Goal: Task Accomplishment & Management: Complete application form

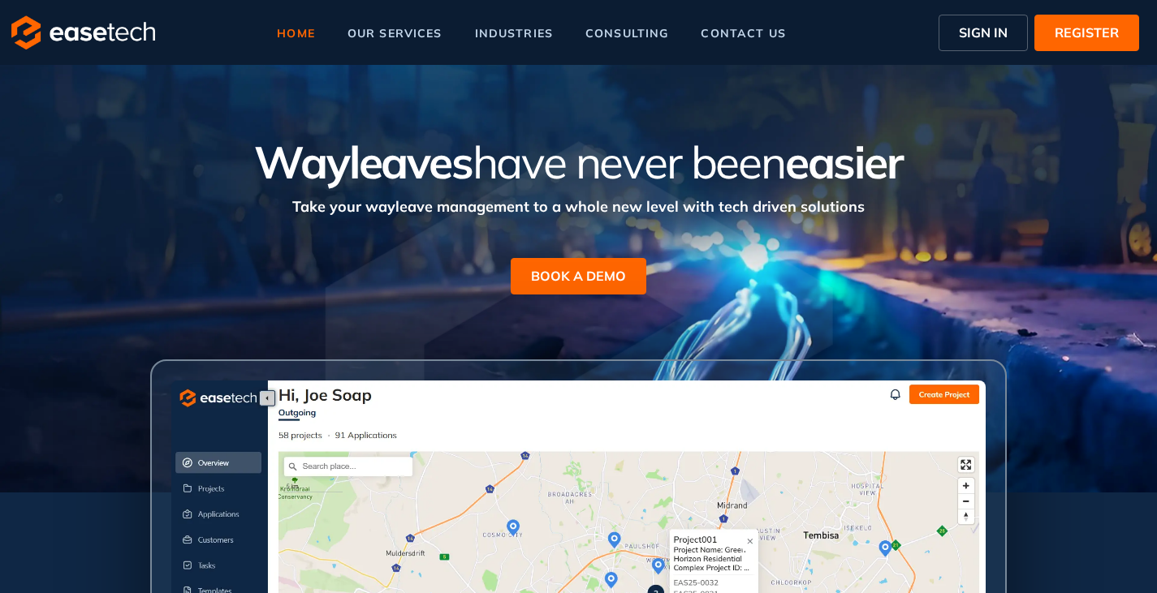
click at [1001, 30] on span "SIGN IN" at bounding box center [983, 32] width 49 height 19
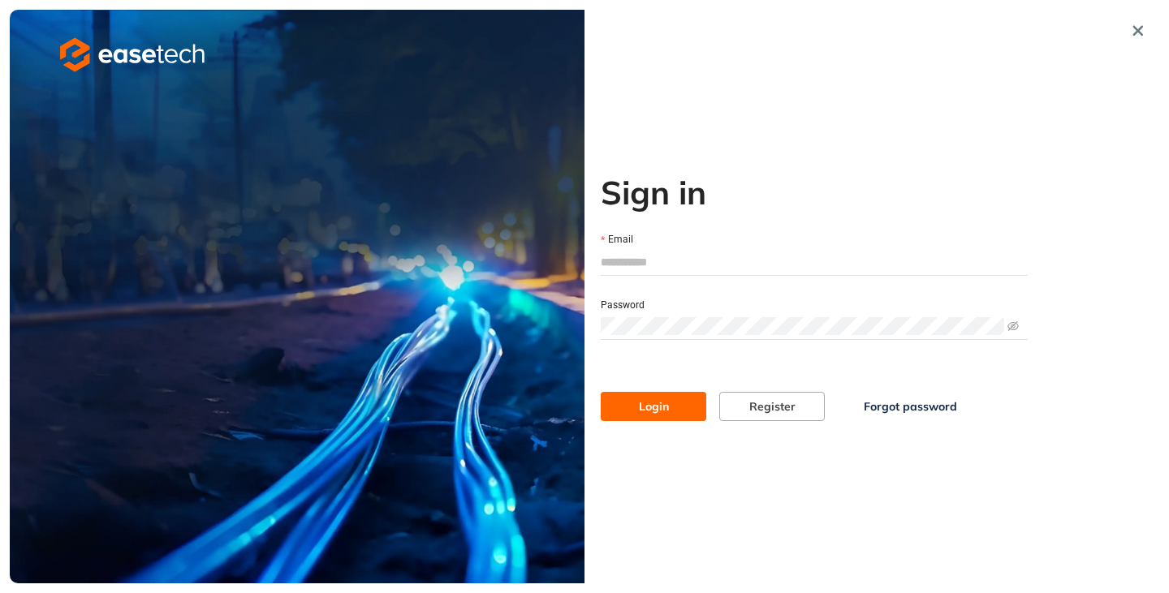
click at [643, 255] on input "Email" at bounding box center [814, 262] width 427 height 24
type input "**********"
click at [659, 416] on button "Login" at bounding box center [654, 406] width 106 height 29
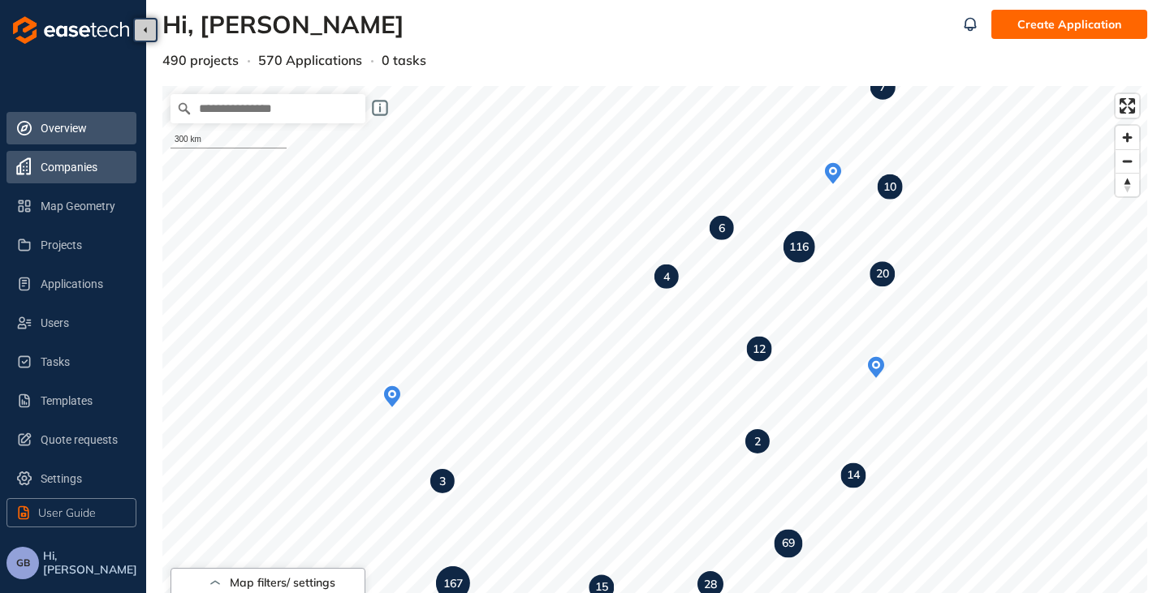
click at [62, 166] on span "Companies" at bounding box center [82, 167] width 83 height 32
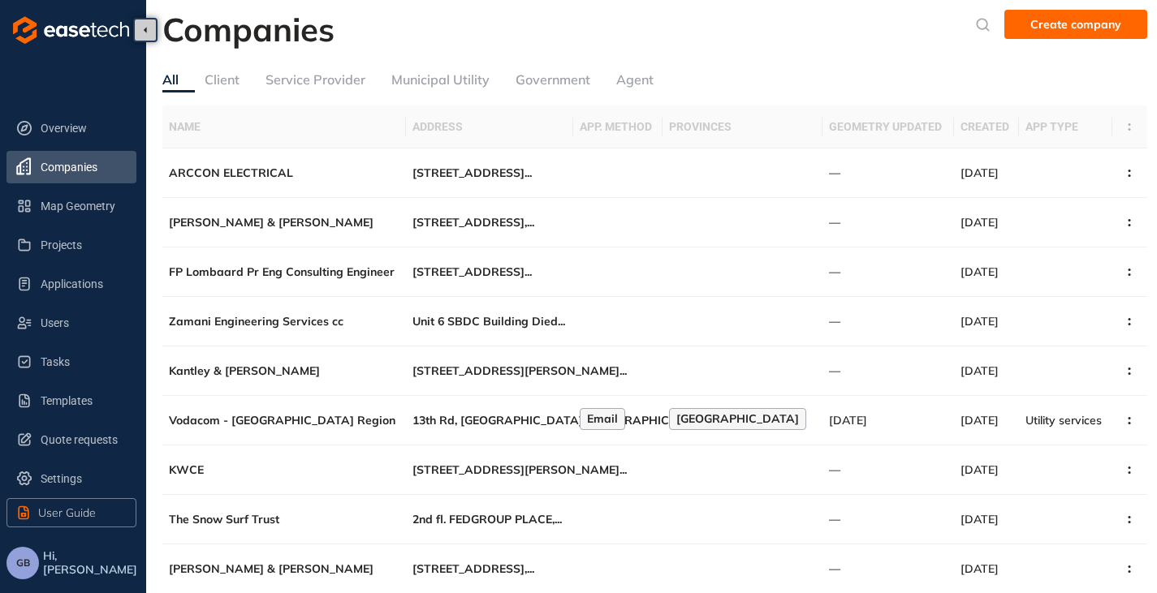
click at [322, 87] on div "Service Provider" at bounding box center [315, 80] width 100 height 20
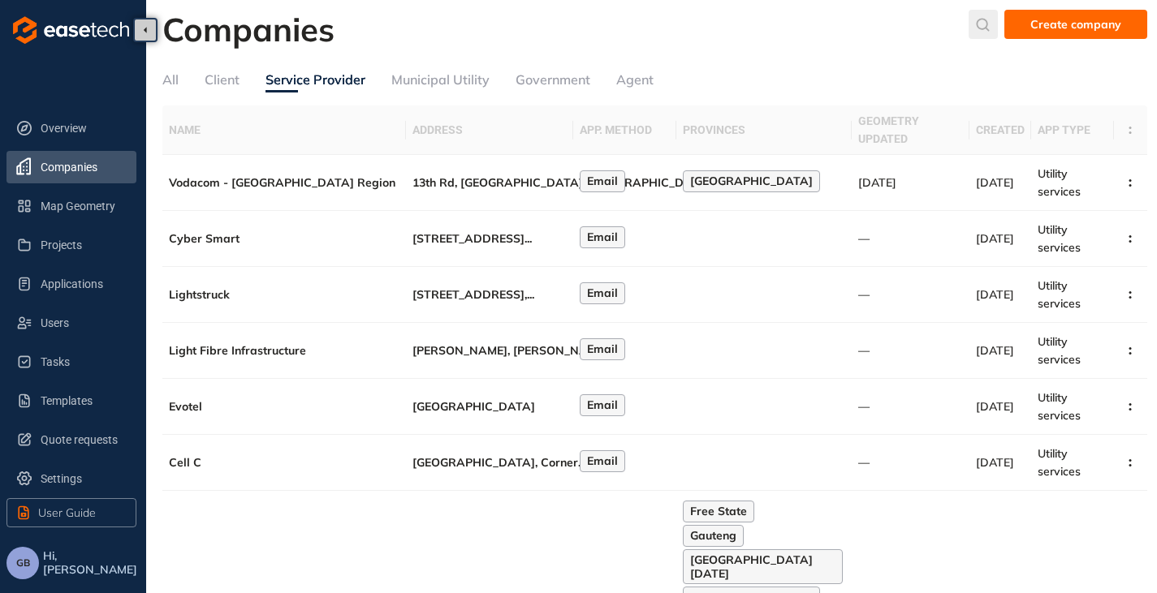
click at [987, 24] on icon "submit" at bounding box center [983, 25] width 16 height 14
click at [901, 28] on input "text" at bounding box center [862, 28] width 123 height 24
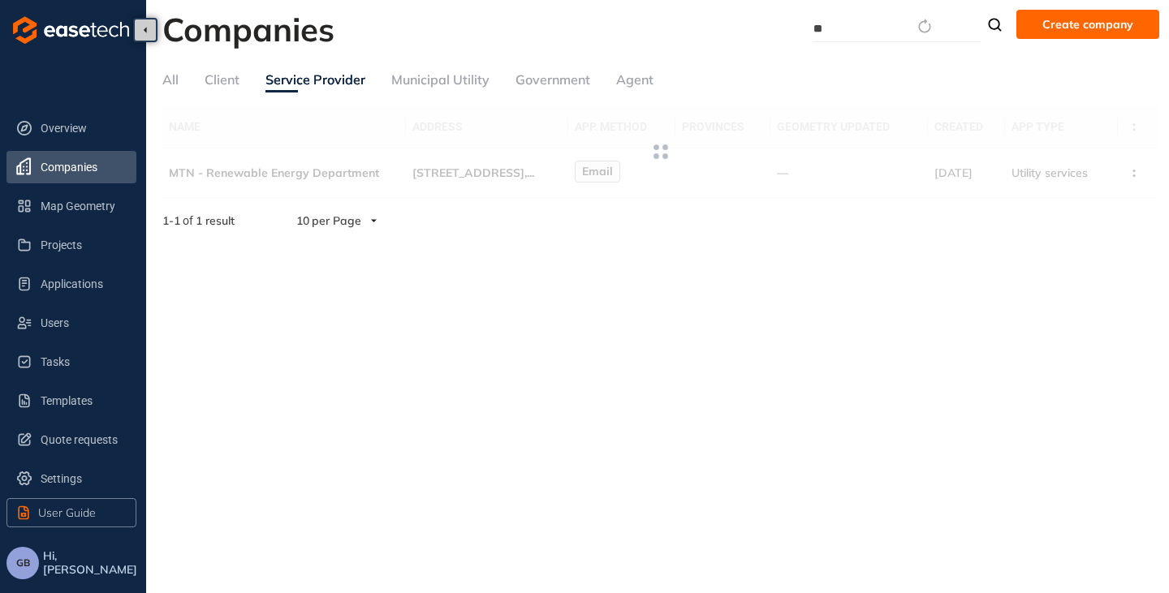
type input "*"
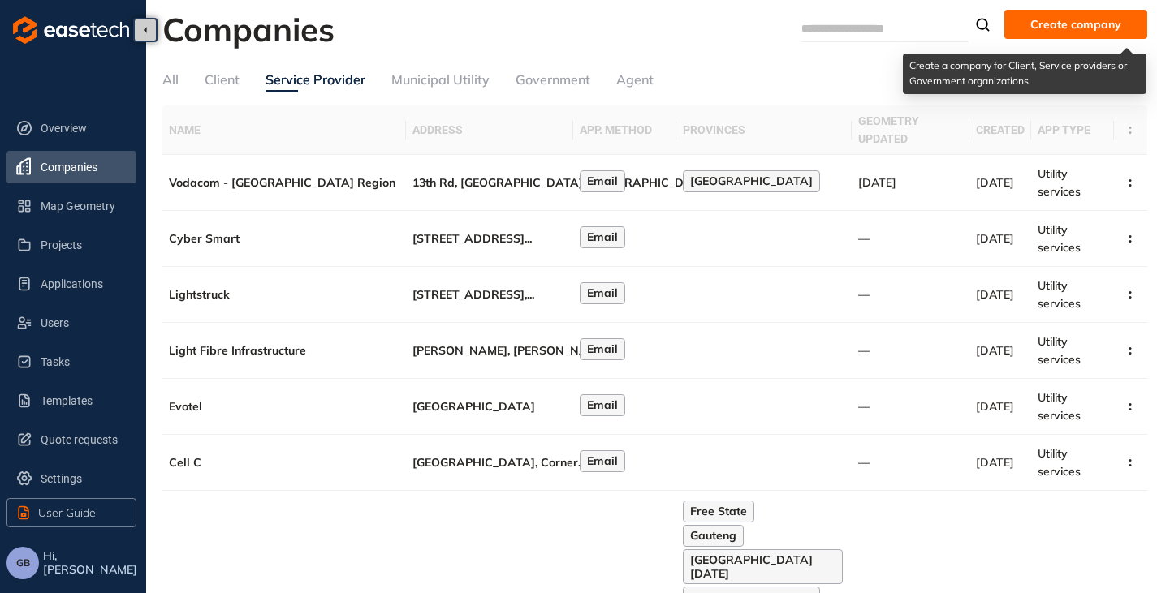
click at [1076, 16] on span "Create company" at bounding box center [1075, 24] width 91 height 18
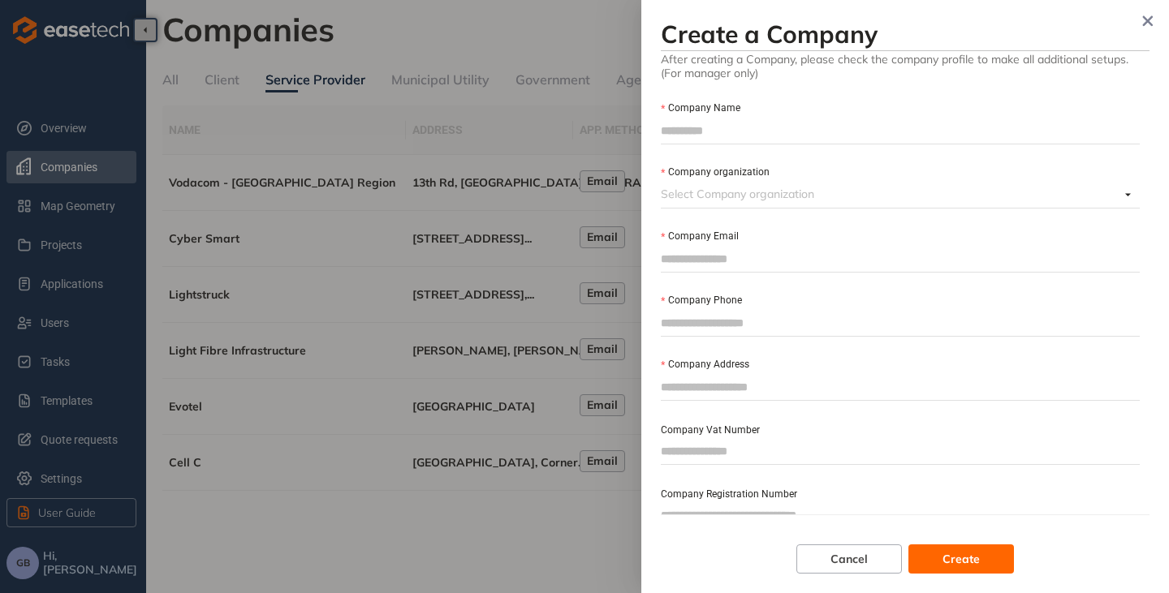
click at [741, 127] on input "Company Name" at bounding box center [900, 131] width 479 height 24
type input "**********"
drag, startPoint x: 679, startPoint y: 209, endPoint x: 677, endPoint y: 199, distance: 10.0
click at [679, 209] on form "**********" at bounding box center [900, 341] width 479 height 503
click at [677, 196] on input "Company organization" at bounding box center [890, 194] width 459 height 24
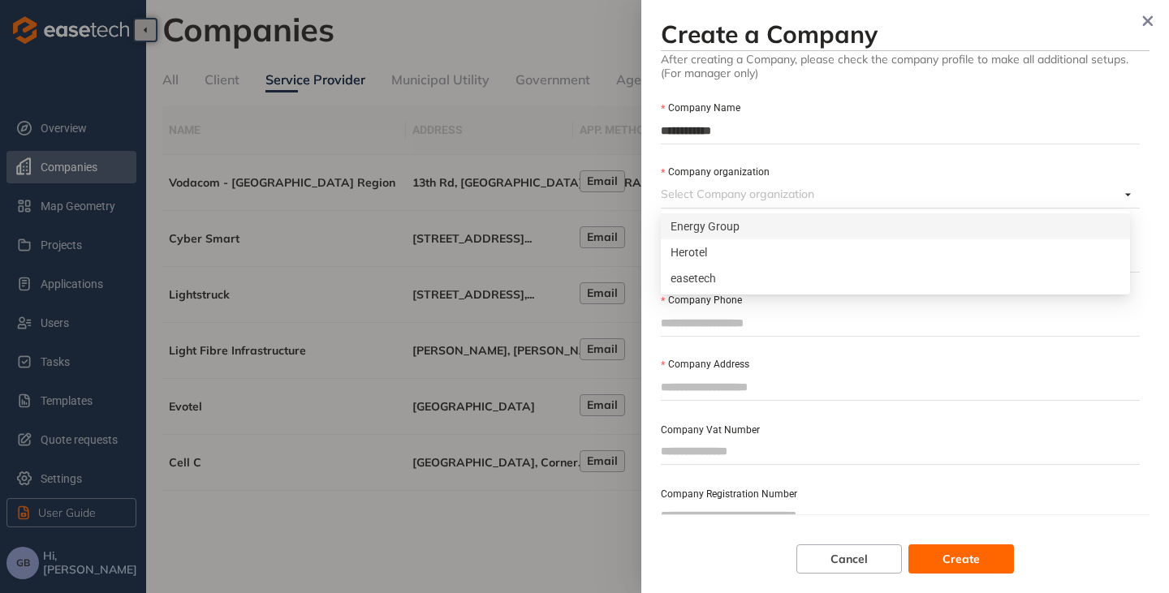
click at [723, 231] on div "Energy Group" at bounding box center [896, 227] width 450 height 18
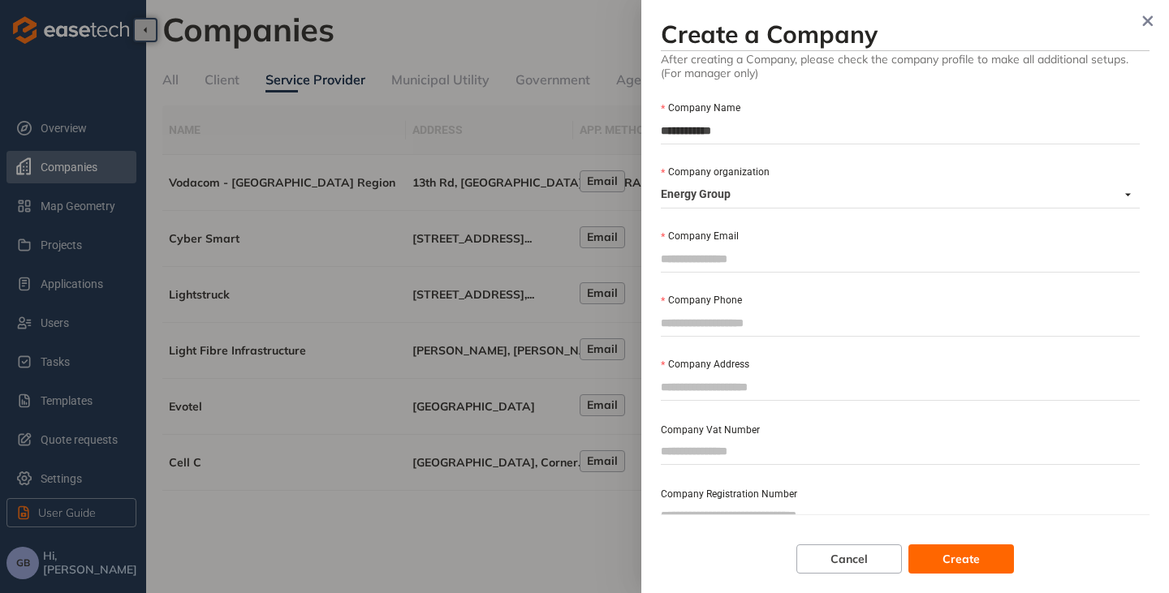
paste input "**********"
type input "**********"
click at [707, 321] on input "Company Phone" at bounding box center [900, 323] width 479 height 24
type input "**********"
drag, startPoint x: 955, startPoint y: 323, endPoint x: 697, endPoint y: 318, distance: 258.2
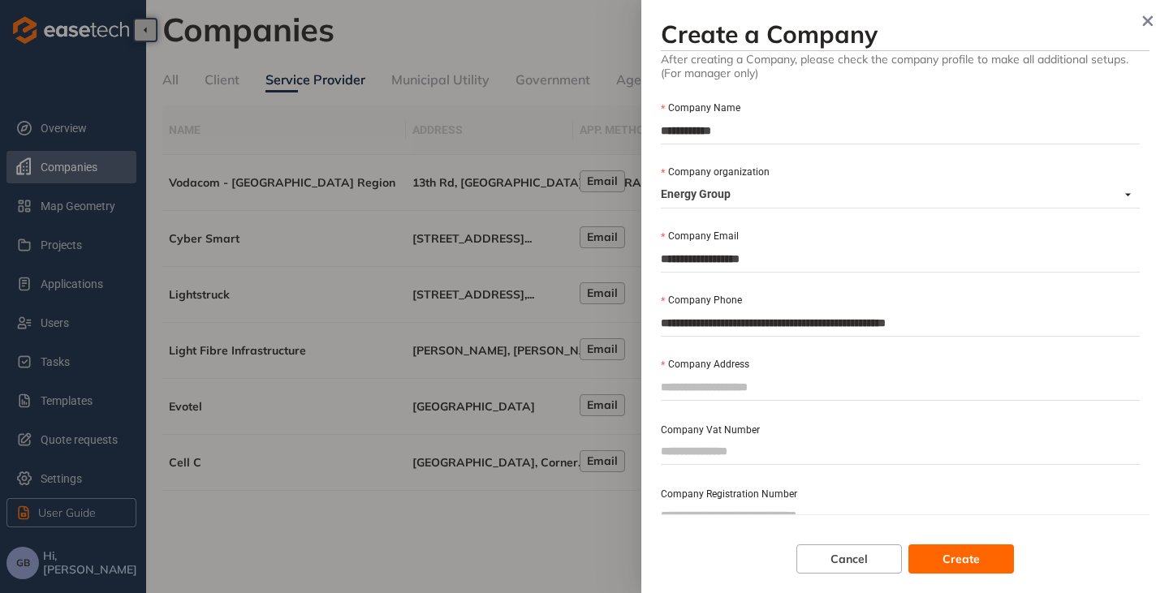
click at [646, 338] on div "**********" at bounding box center [905, 296] width 528 height 593
paste input "**********"
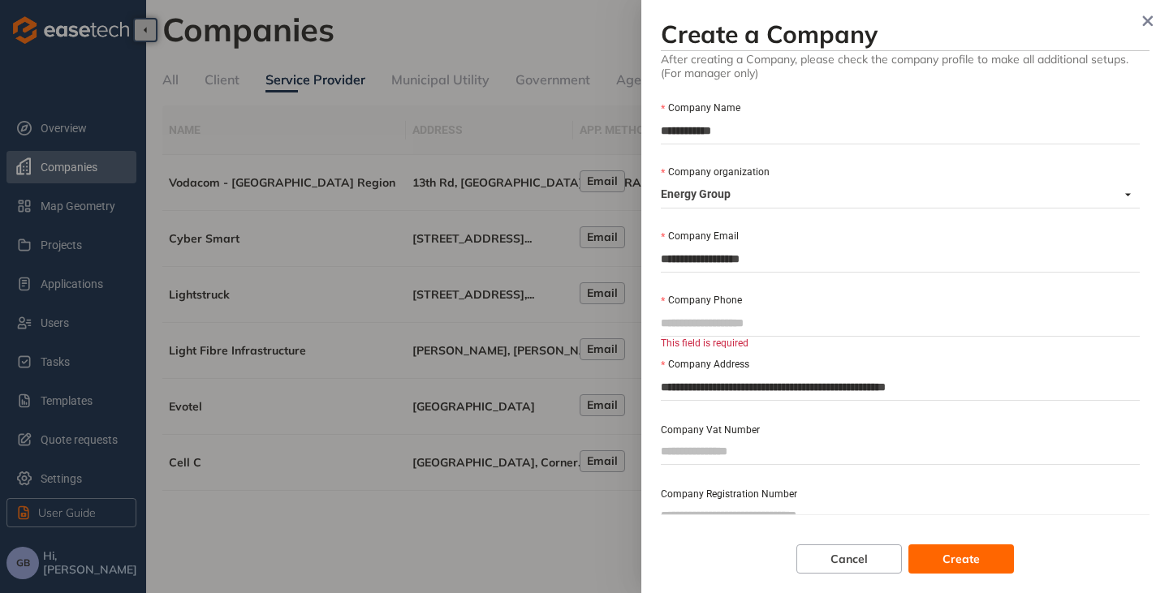
type input "**********"
click at [748, 318] on input "Company Phone" at bounding box center [900, 323] width 479 height 24
type input "**********"
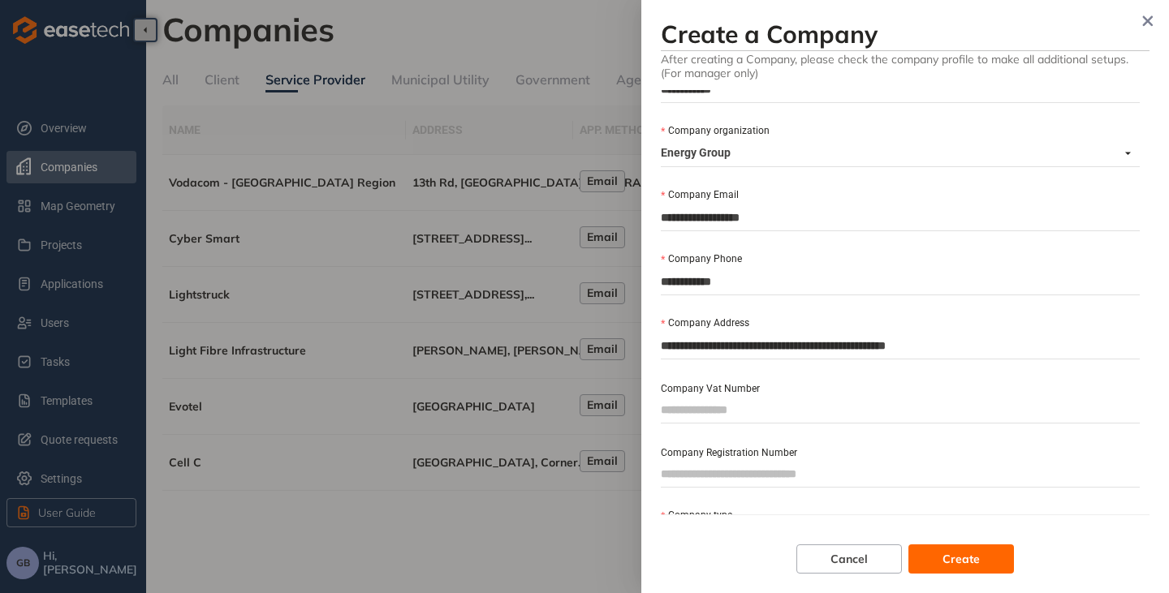
scroll to position [81, 0]
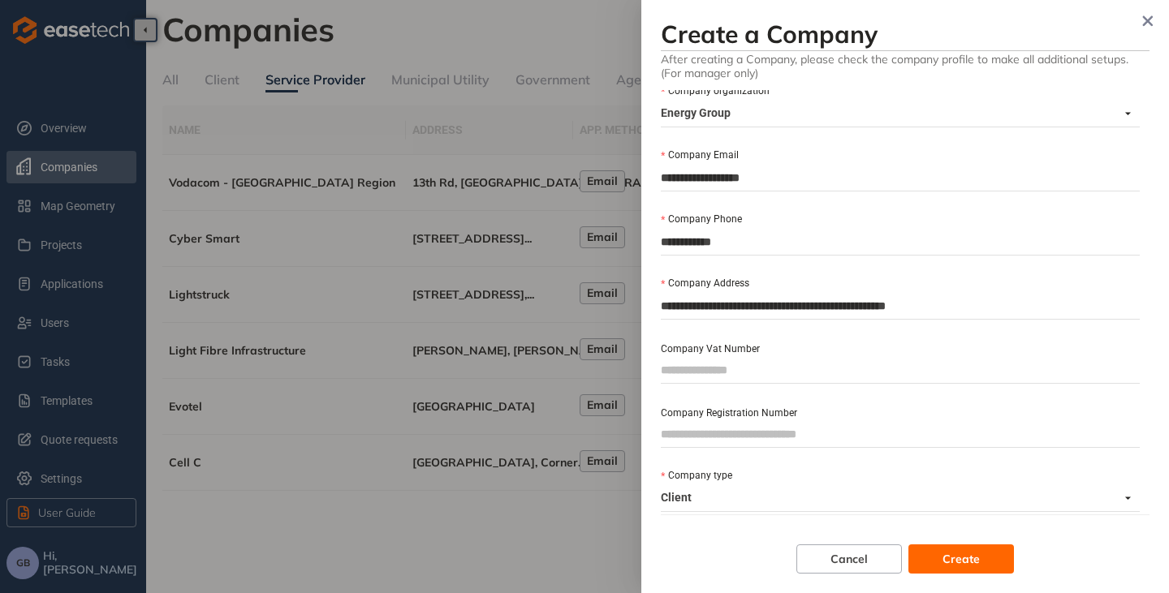
click at [747, 438] on input "Company Registration Number" at bounding box center [900, 434] width 479 height 24
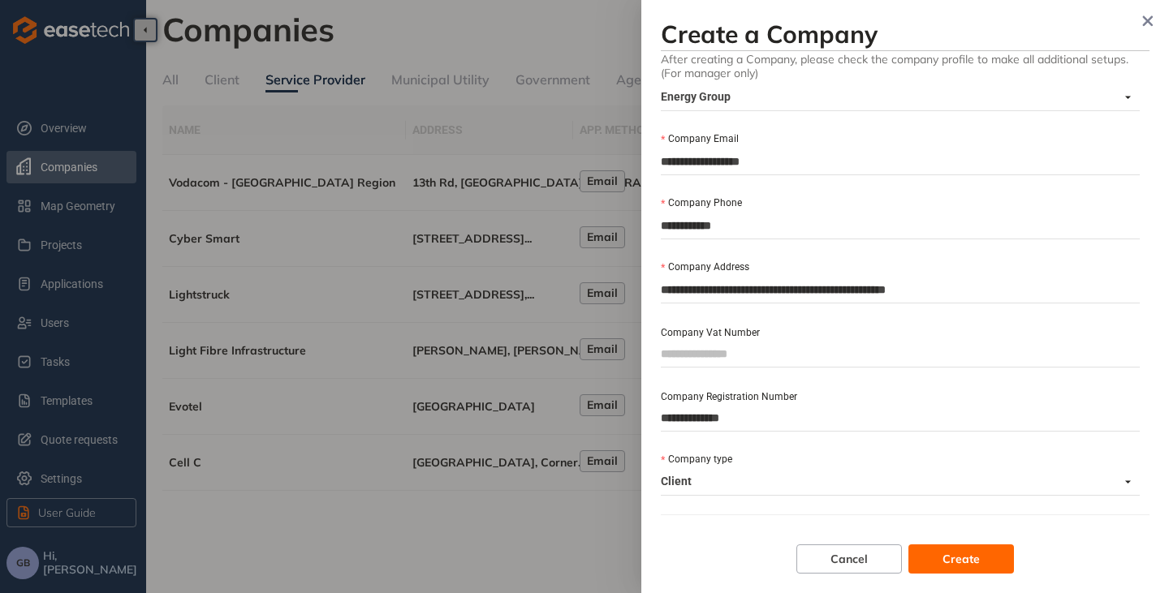
click at [712, 476] on span "Client" at bounding box center [896, 482] width 470 height 26
type input "**********"
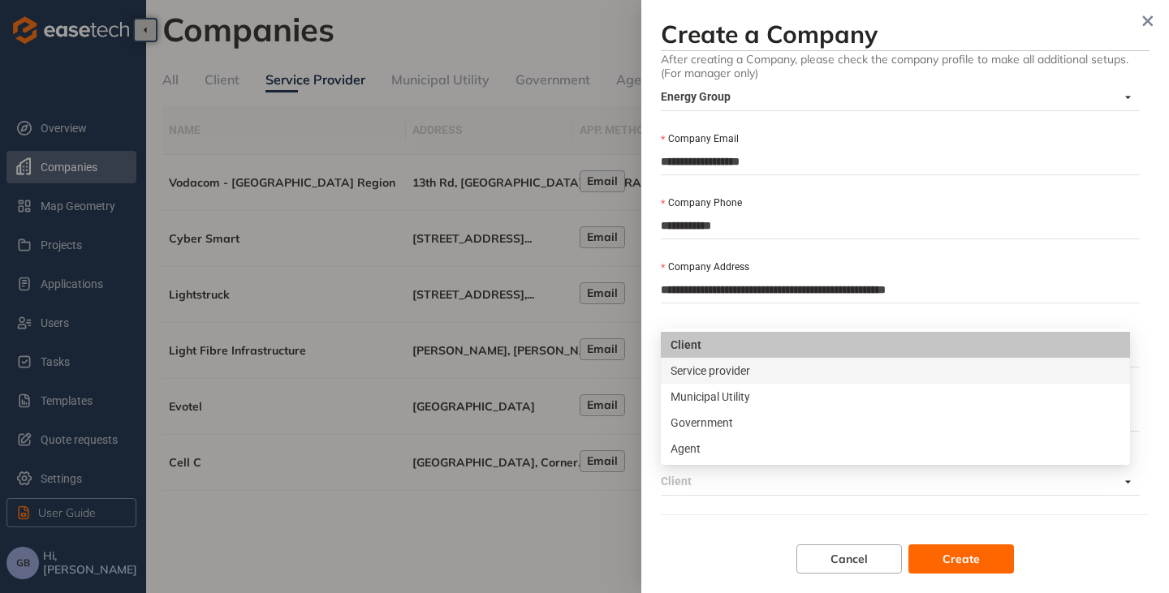
click at [752, 372] on div "Service provider" at bounding box center [896, 371] width 450 height 18
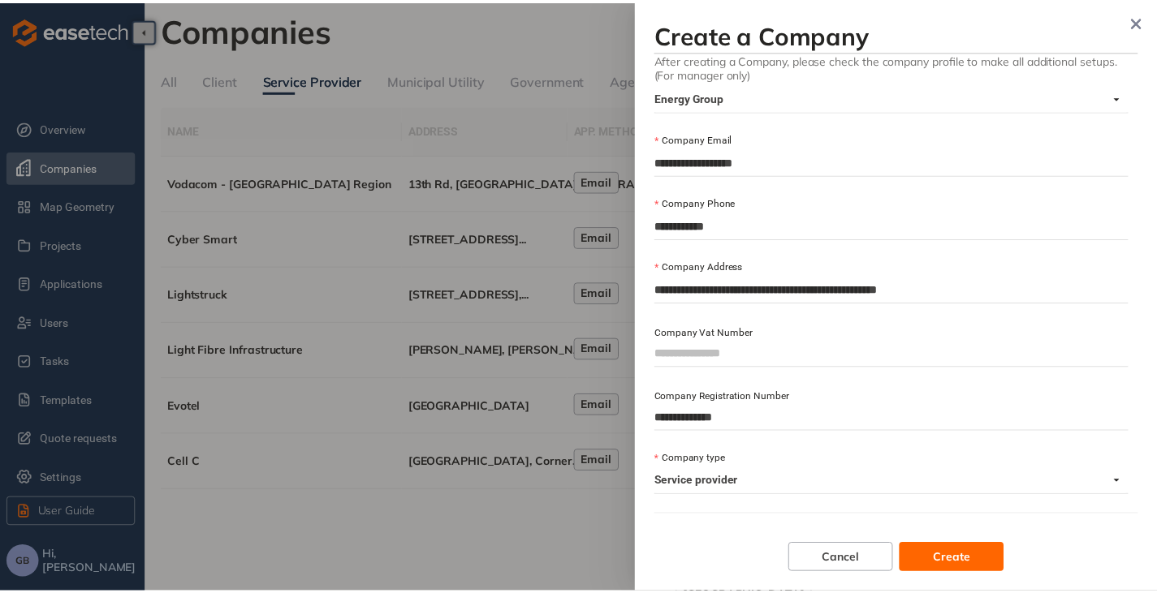
scroll to position [162, 0]
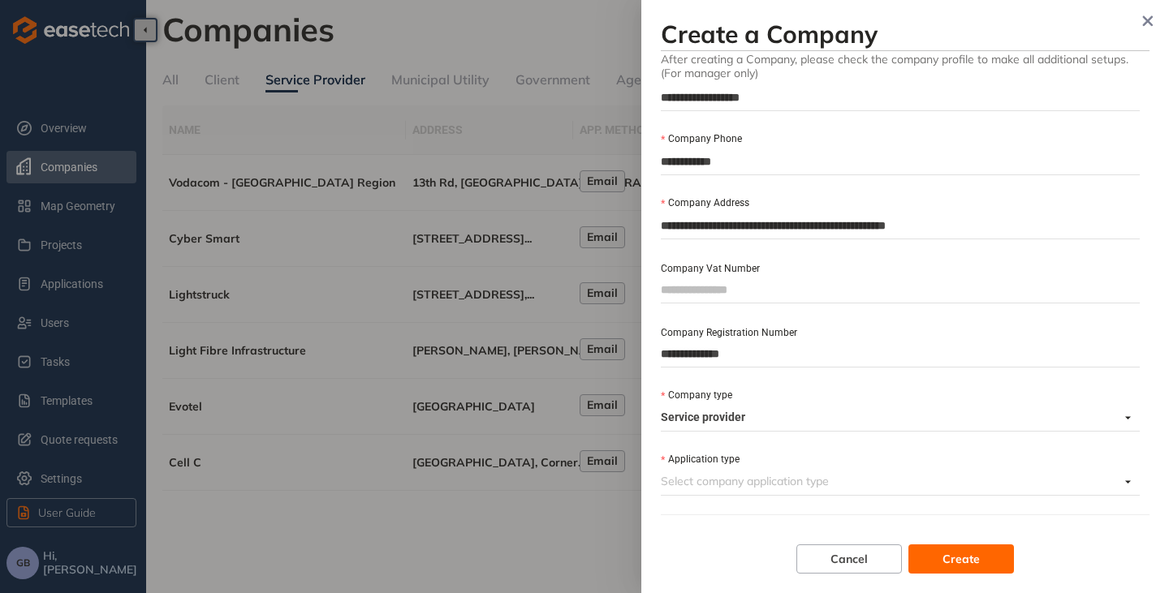
click at [762, 479] on input "Application type" at bounding box center [890, 481] width 459 height 24
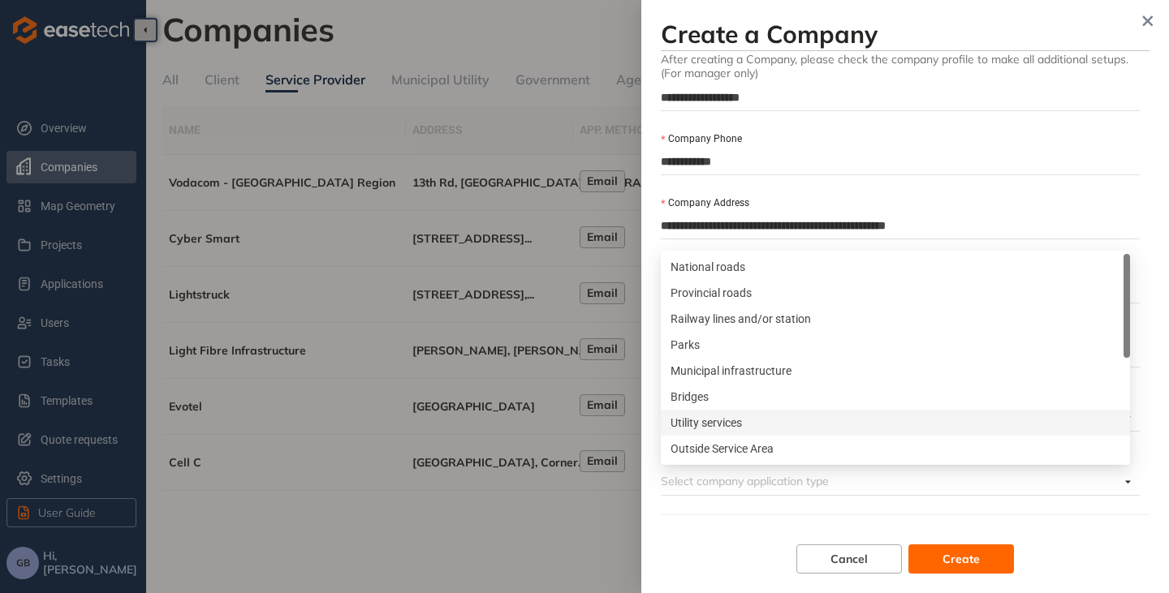
click at [740, 419] on div "Utility services" at bounding box center [896, 423] width 450 height 18
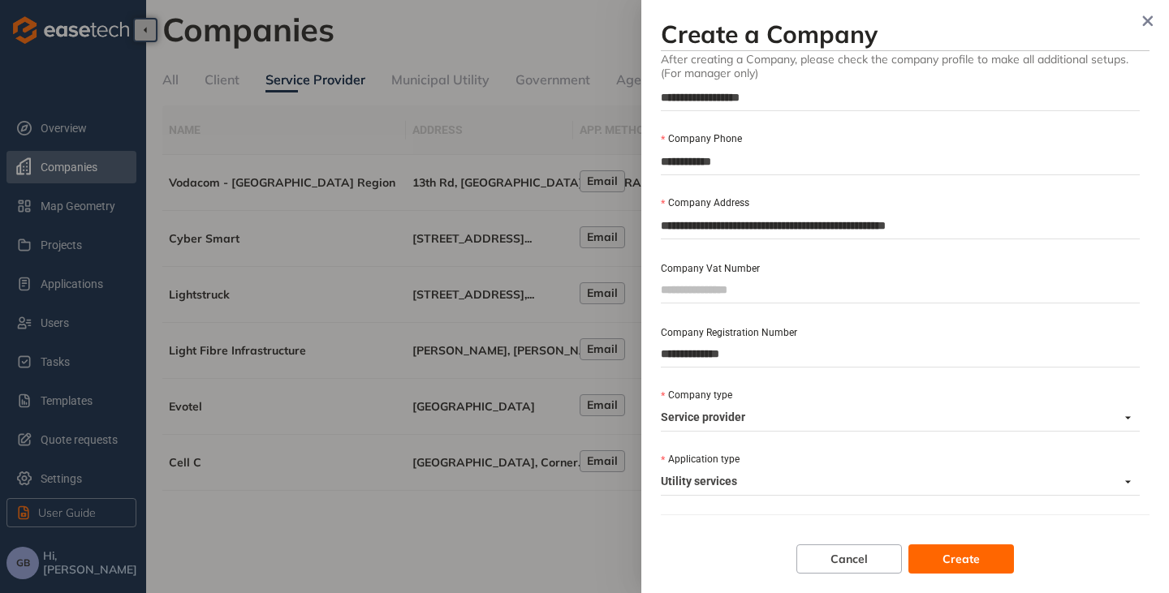
click at [983, 564] on button "Create" at bounding box center [961, 559] width 106 height 29
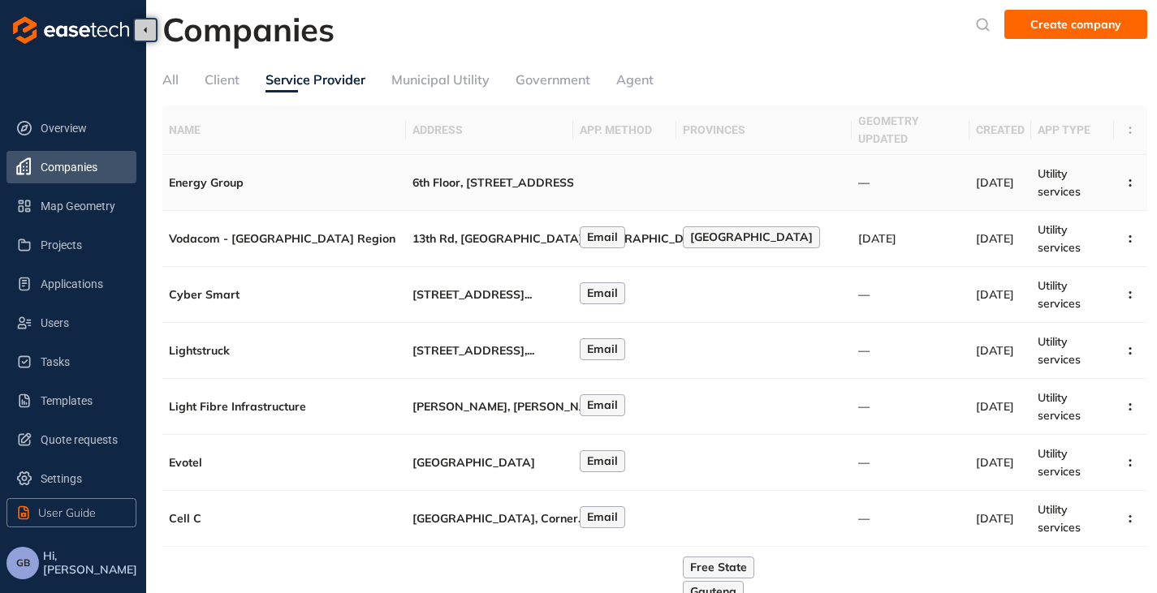
click at [423, 183] on td "6th Floor, [STREET_ADDRESS][PERSON_NAME] ..." at bounding box center [489, 183] width 167 height 56
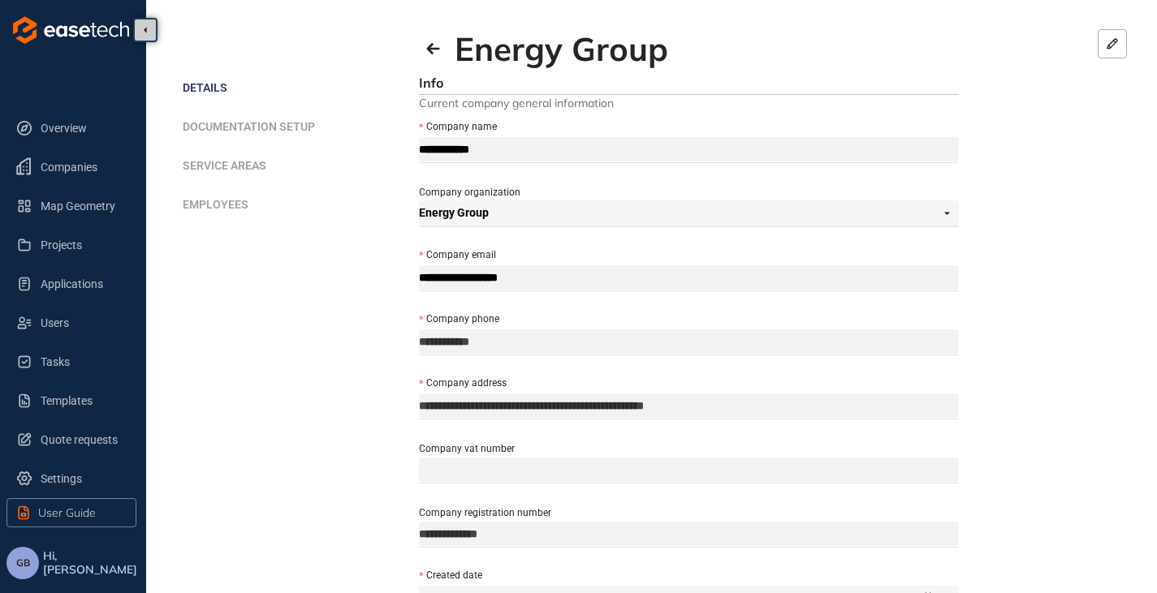
click at [236, 125] on span "Documentation setup" at bounding box center [249, 126] width 132 height 13
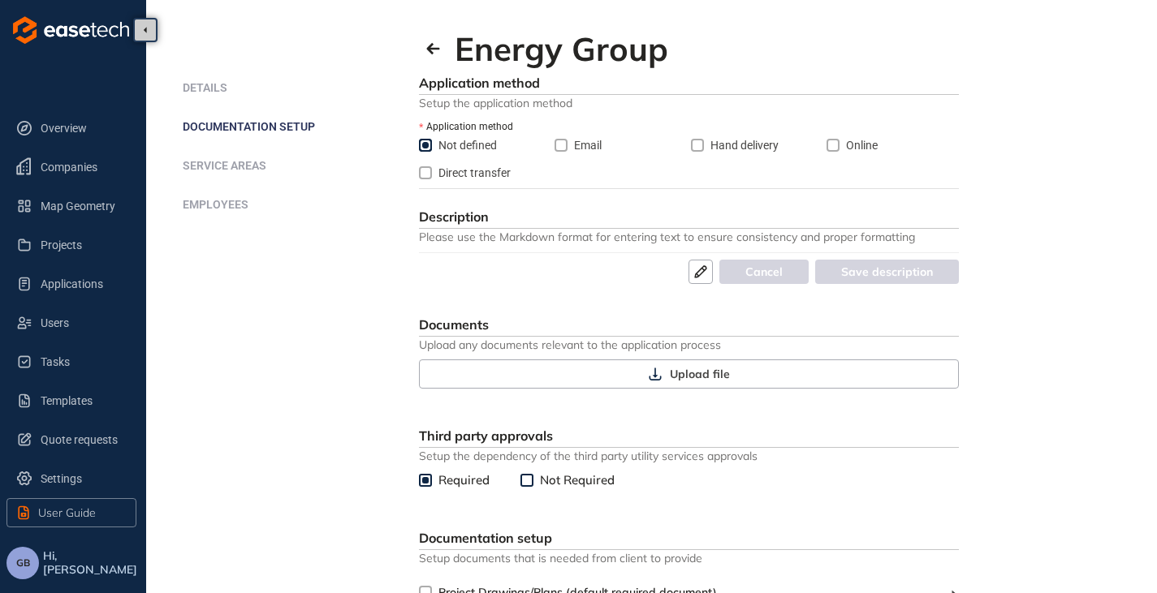
click at [435, 142] on span "Not defined" at bounding box center [467, 145] width 71 height 18
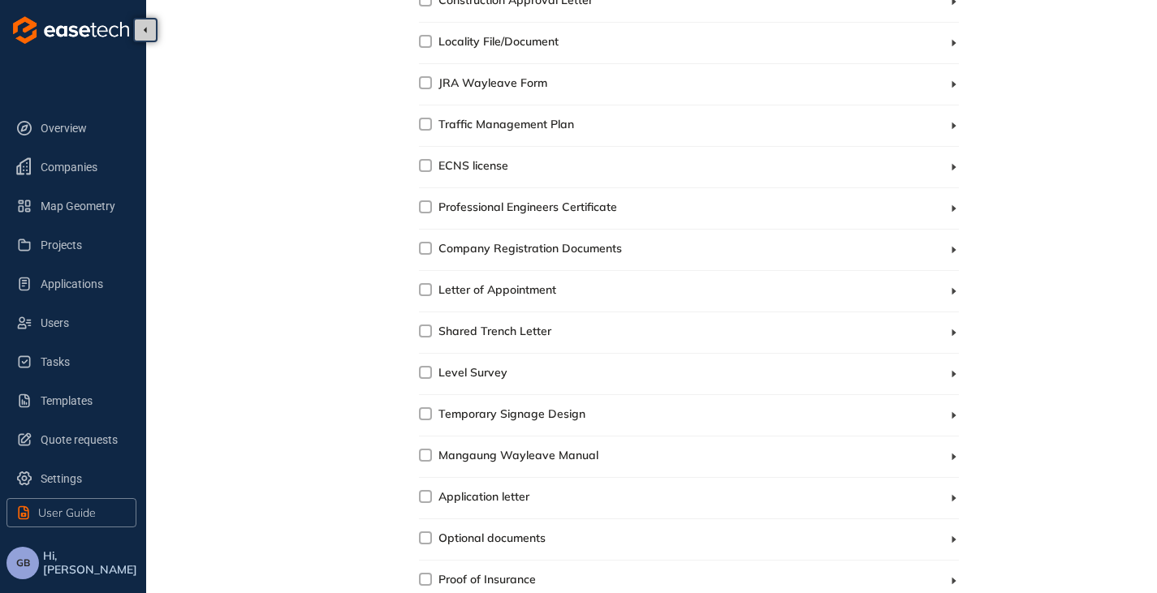
scroll to position [1383, 0]
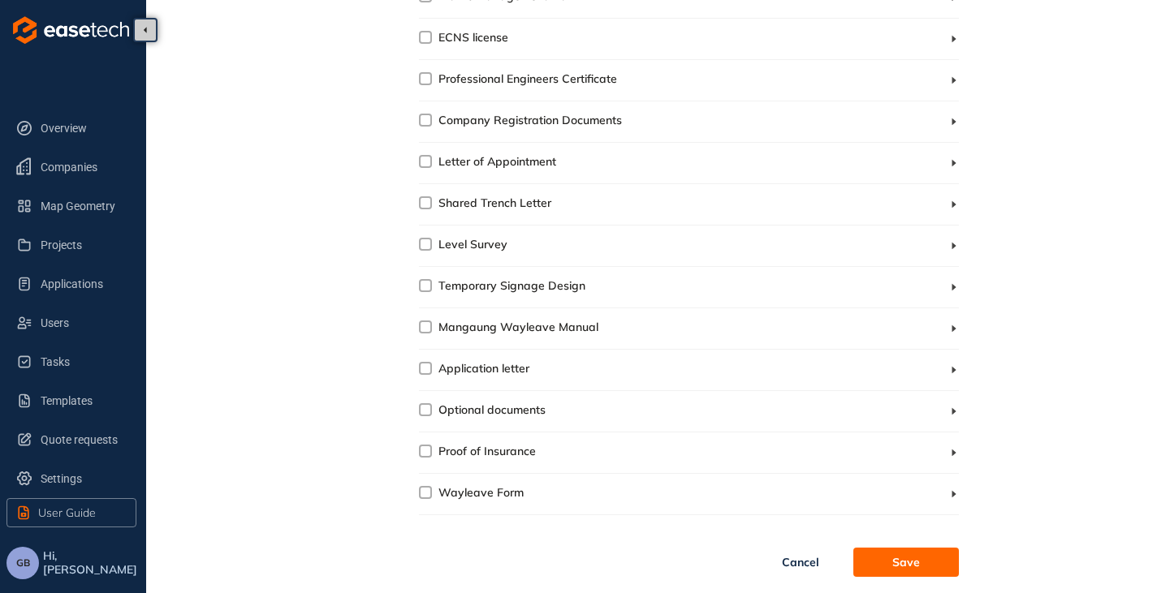
click at [903, 561] on span "Save" at bounding box center [906, 563] width 28 height 18
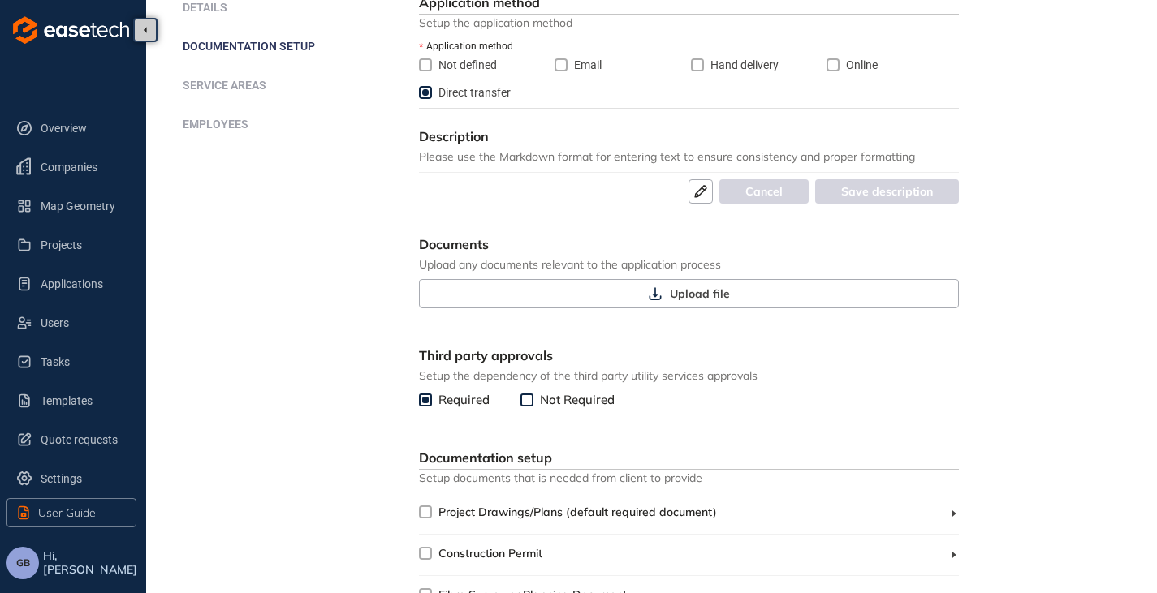
scroll to position [3, 0]
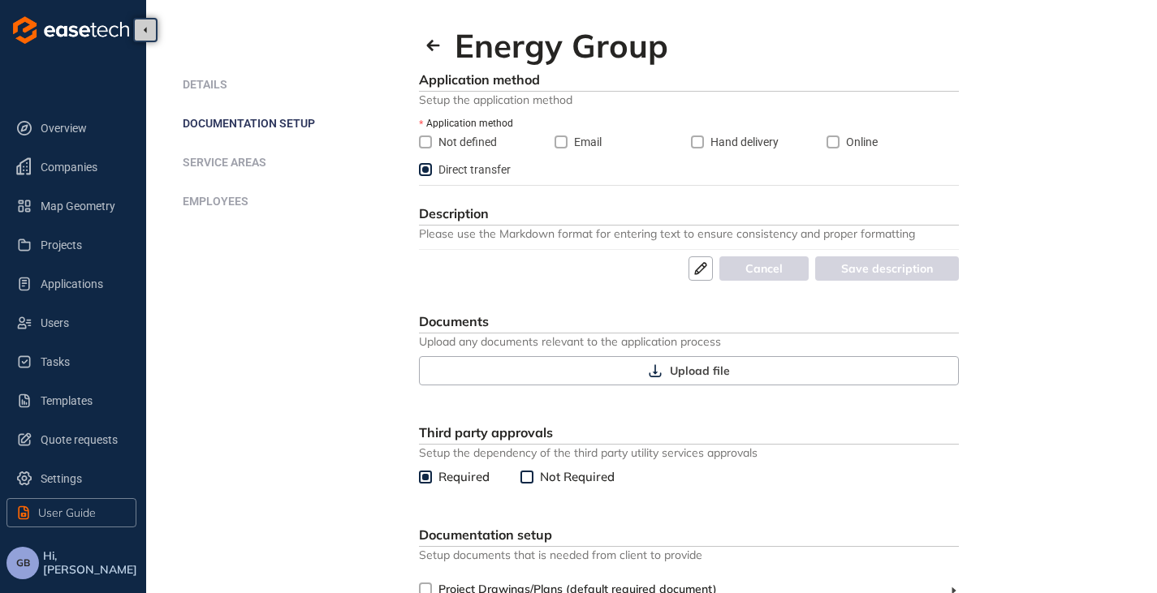
click at [229, 161] on span "Service areas" at bounding box center [225, 162] width 84 height 13
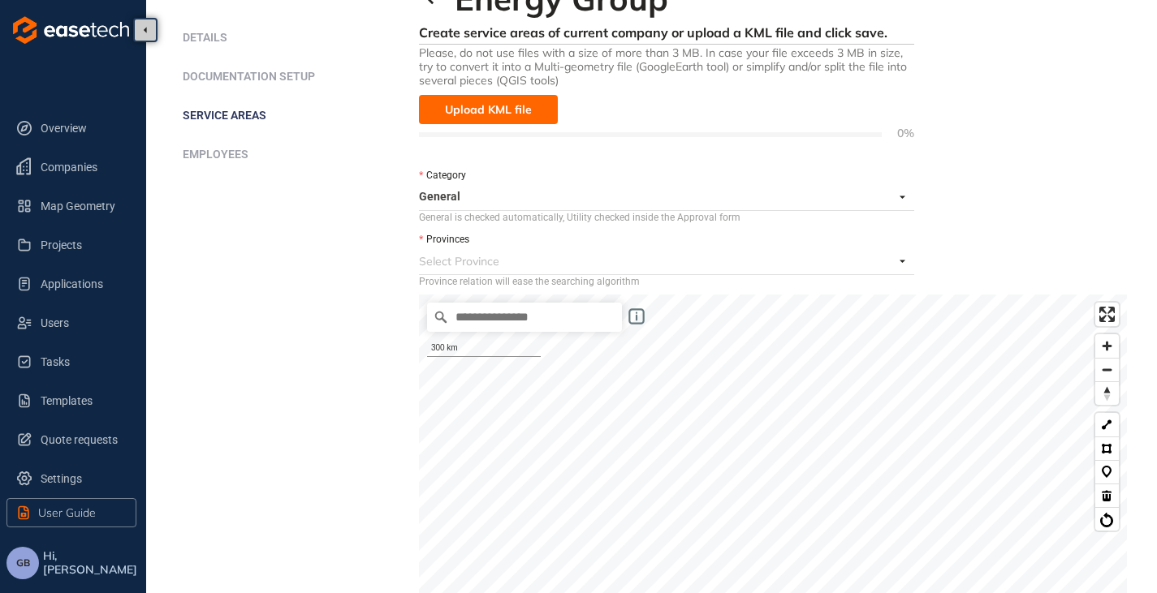
scroll to position [81, 0]
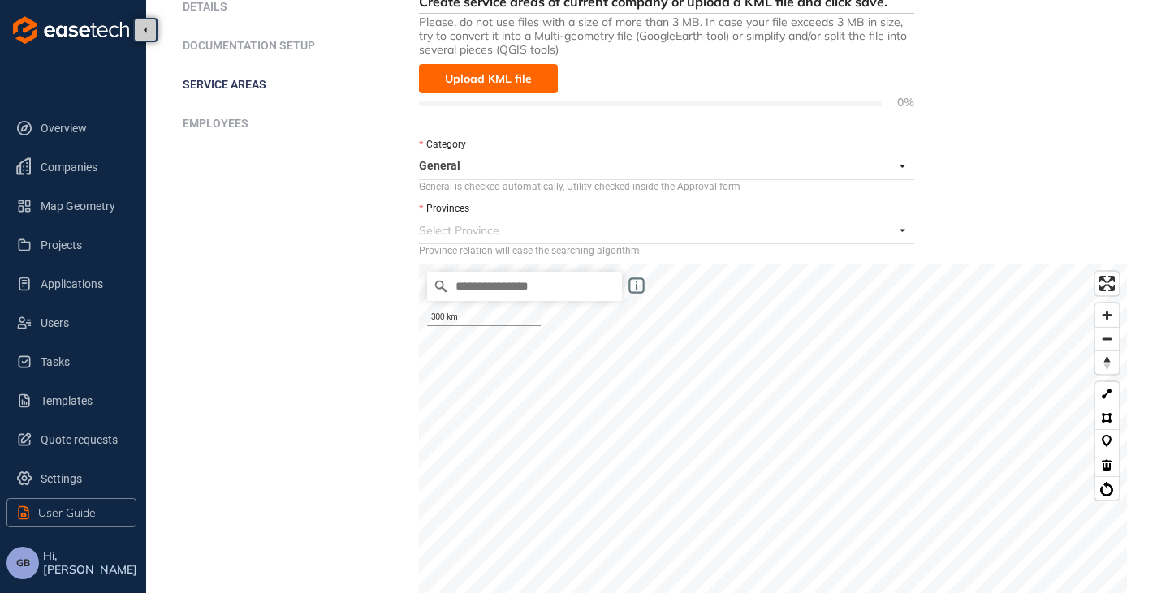
click at [490, 82] on span "Upload KML file" at bounding box center [488, 79] width 87 height 18
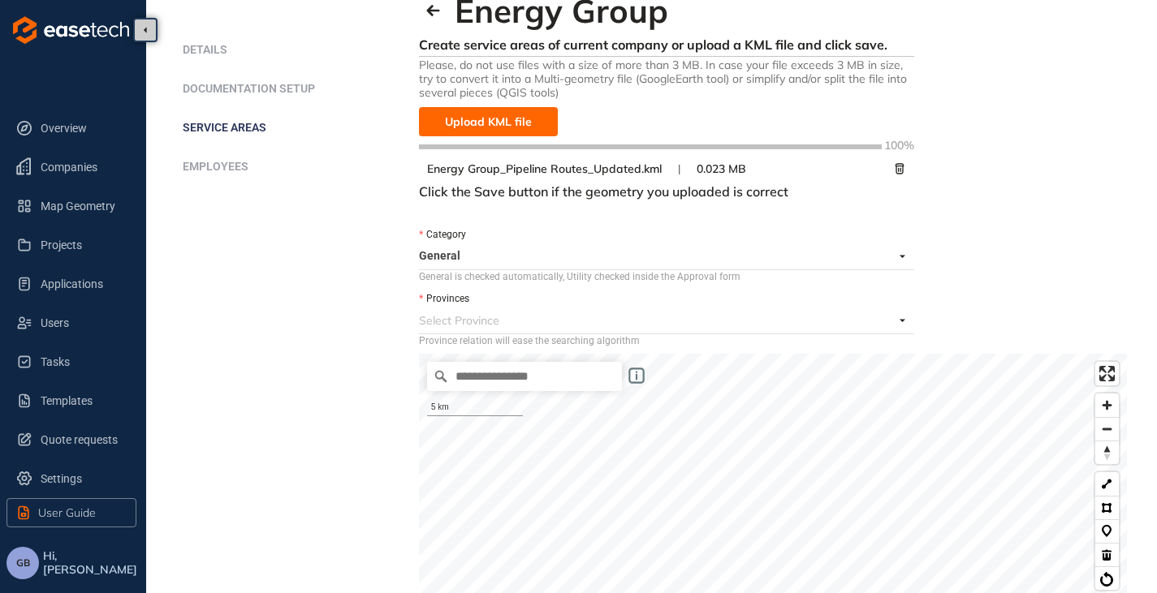
scroll to position [0, 0]
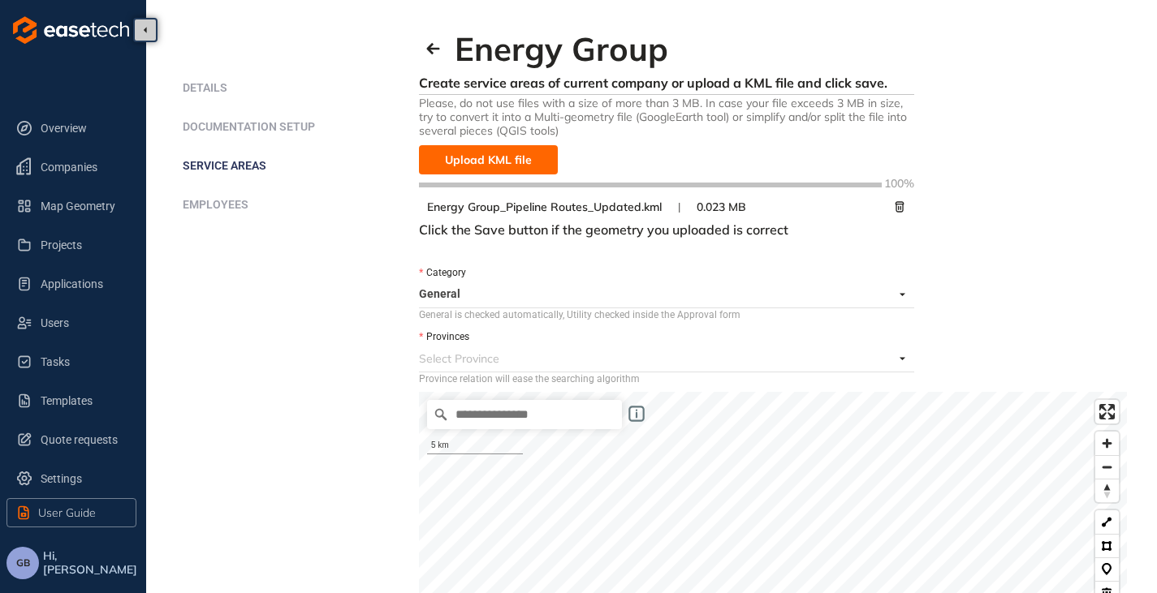
click at [481, 294] on span "General" at bounding box center [662, 295] width 486 height 26
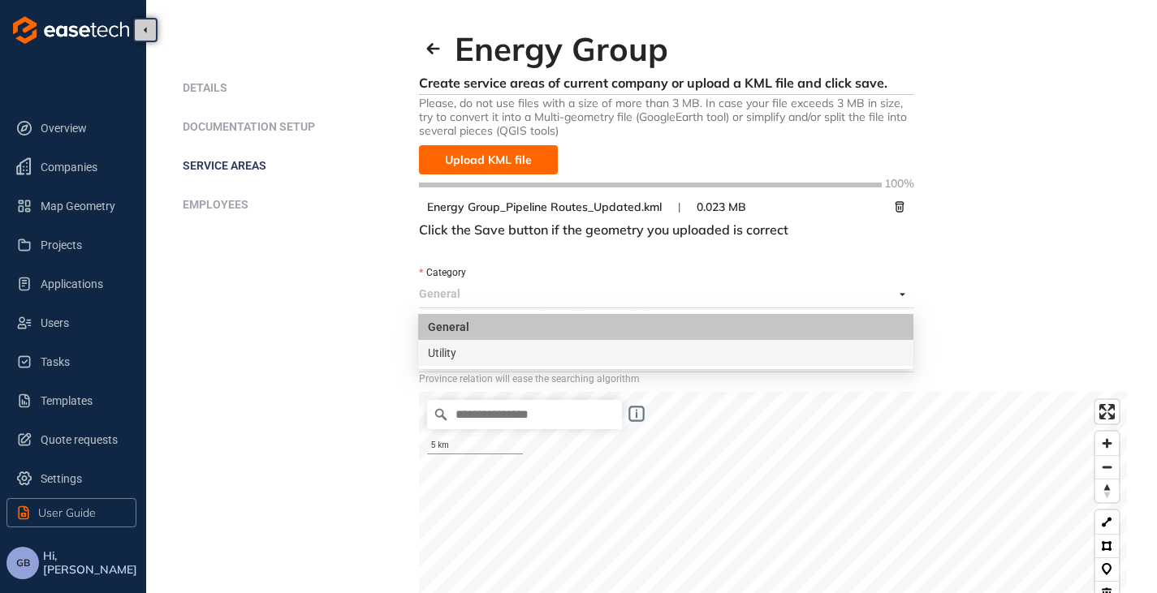
click at [461, 348] on div "Utility" at bounding box center [666, 353] width 476 height 18
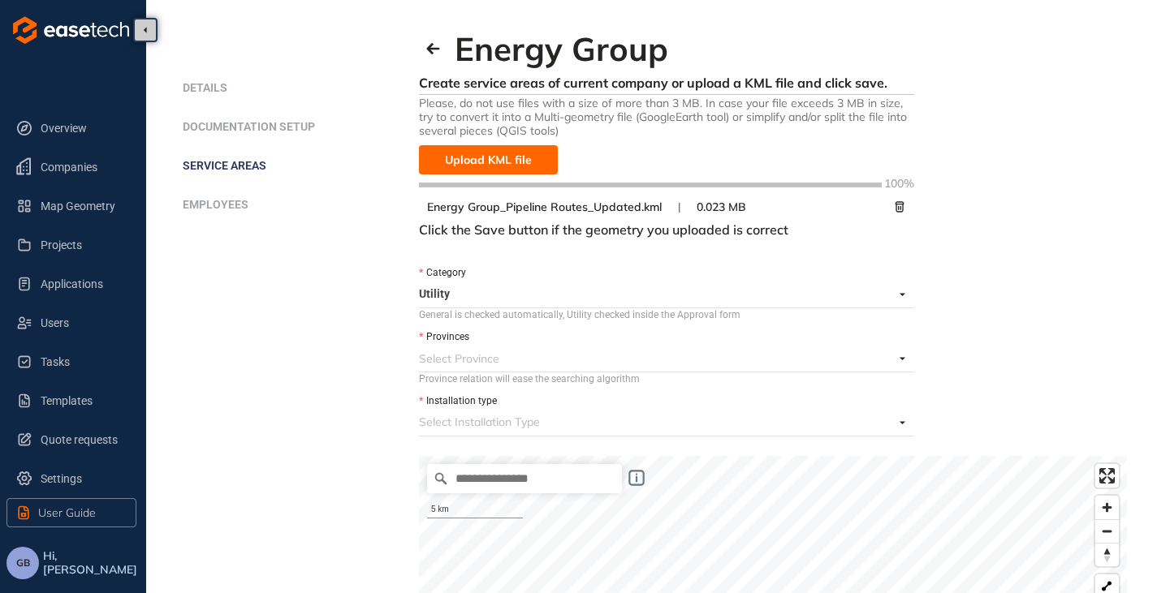
click at [504, 361] on div at bounding box center [657, 358] width 476 height 19
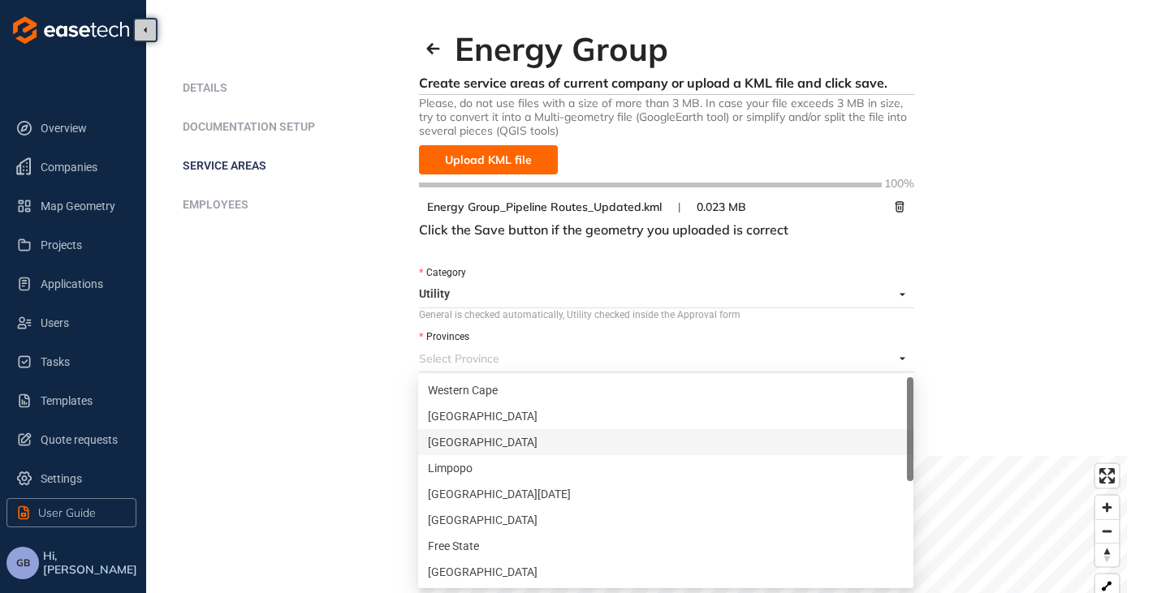
scroll to position [26, 0]
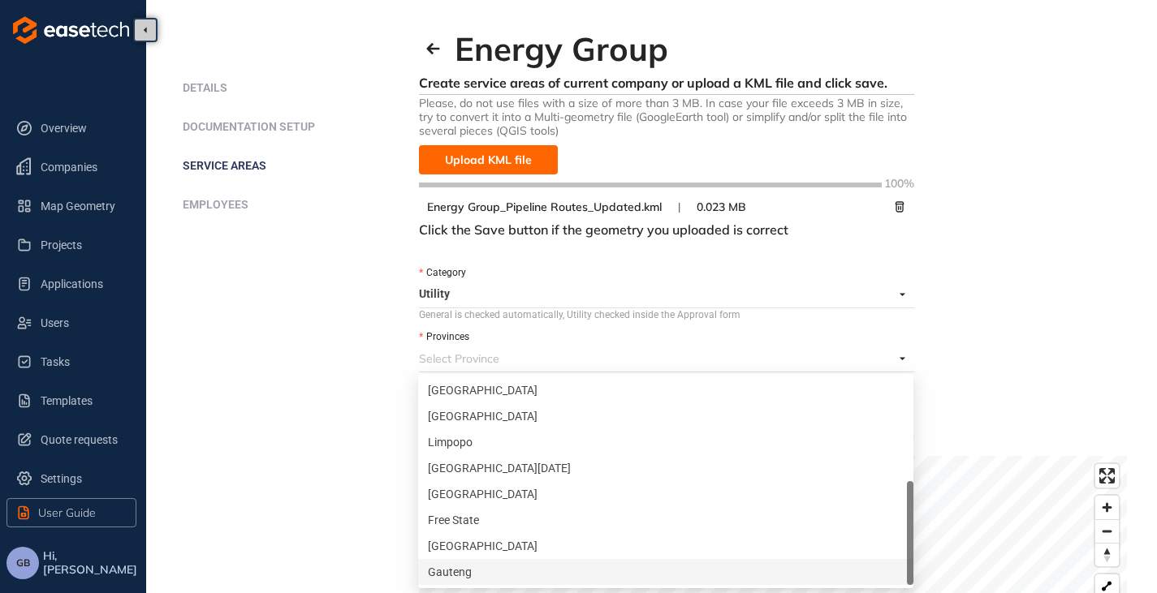
click at [468, 579] on div "Gauteng" at bounding box center [666, 572] width 476 height 18
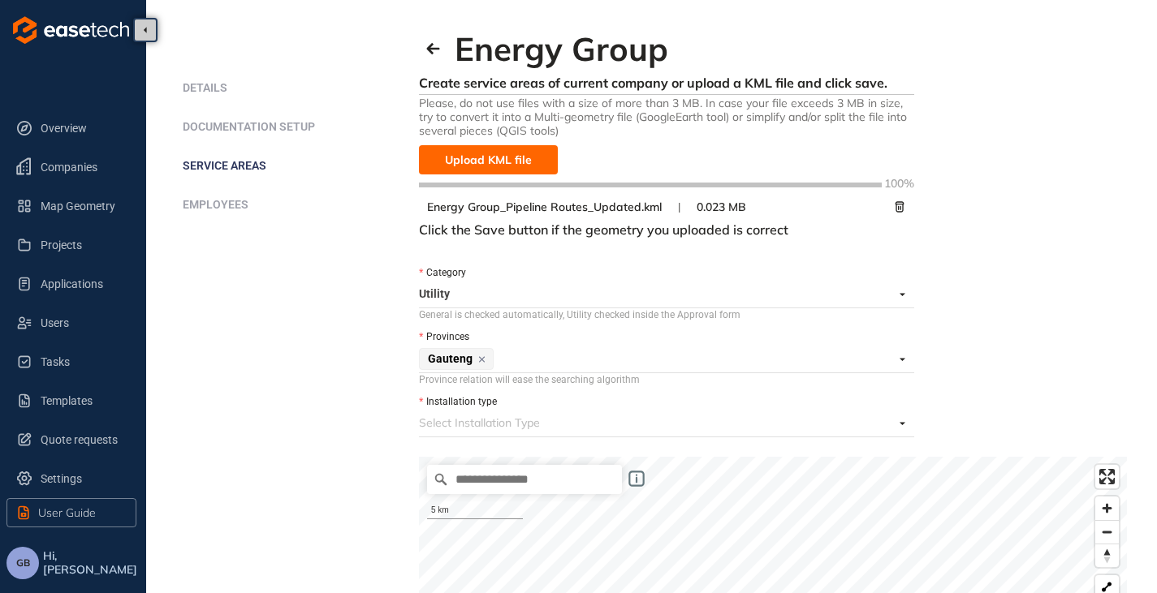
click at [992, 344] on div "Create service areas of current company or upload a KML file and click save. Pl…" at bounding box center [773, 591] width 708 height 1032
click at [486, 412] on input "Installation type" at bounding box center [656, 423] width 475 height 24
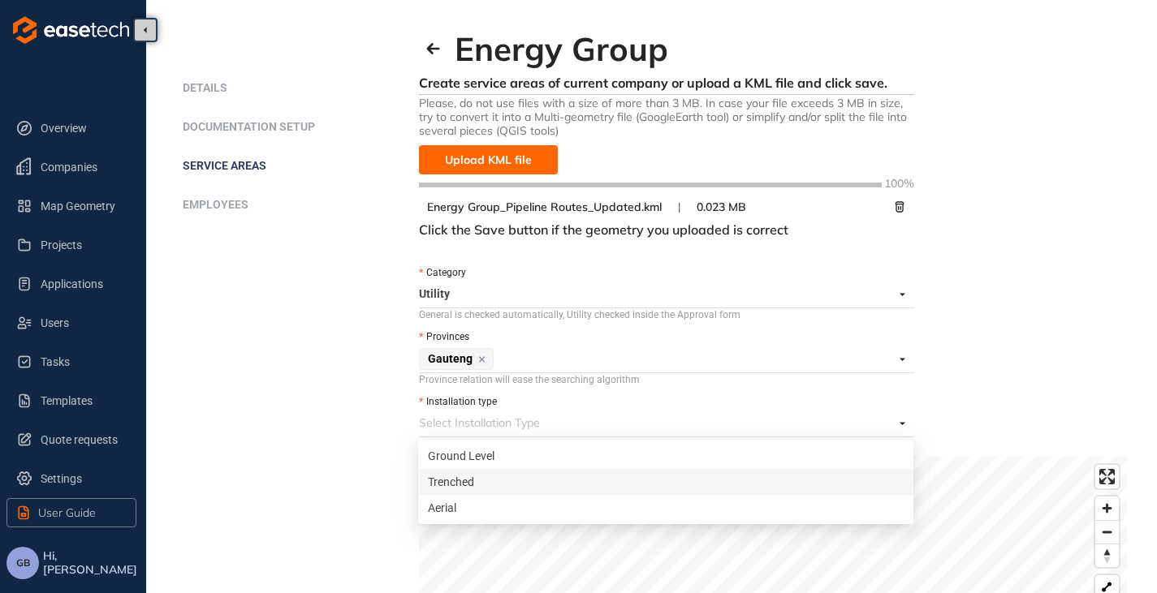
click at [502, 475] on div "Trenched" at bounding box center [666, 482] width 476 height 18
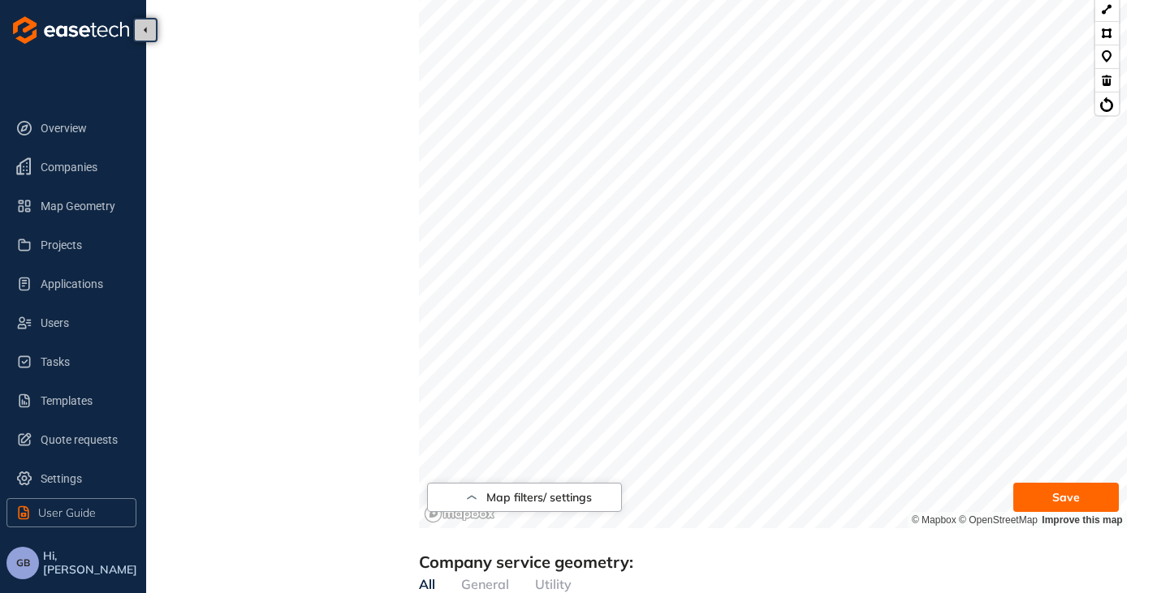
scroll to position [649, 0]
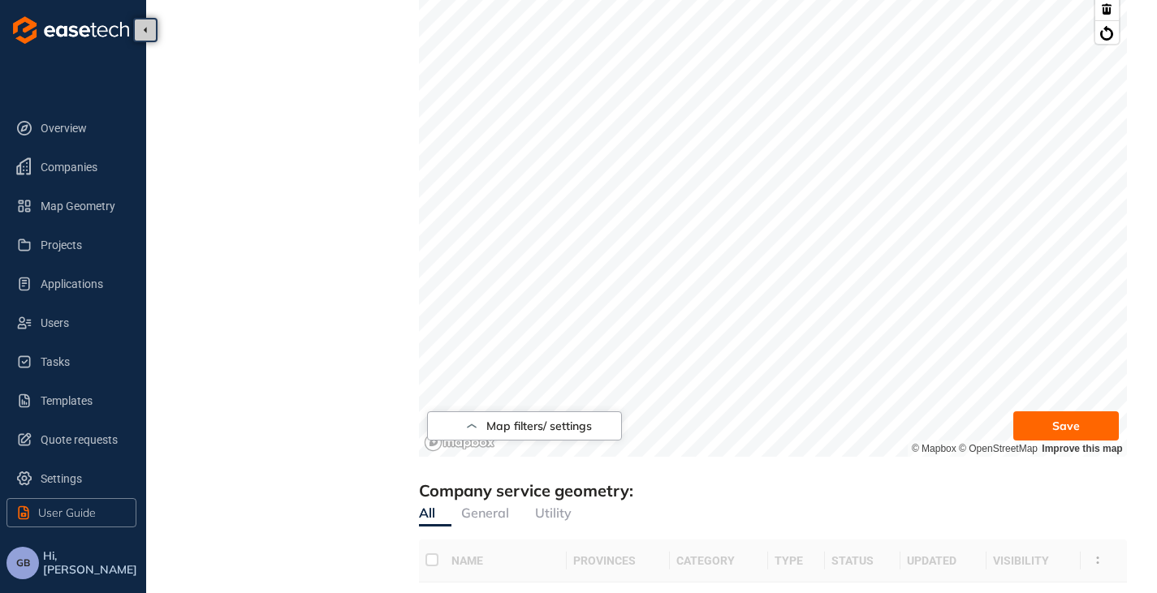
click at [1079, 429] on span "Save" at bounding box center [1066, 426] width 28 height 18
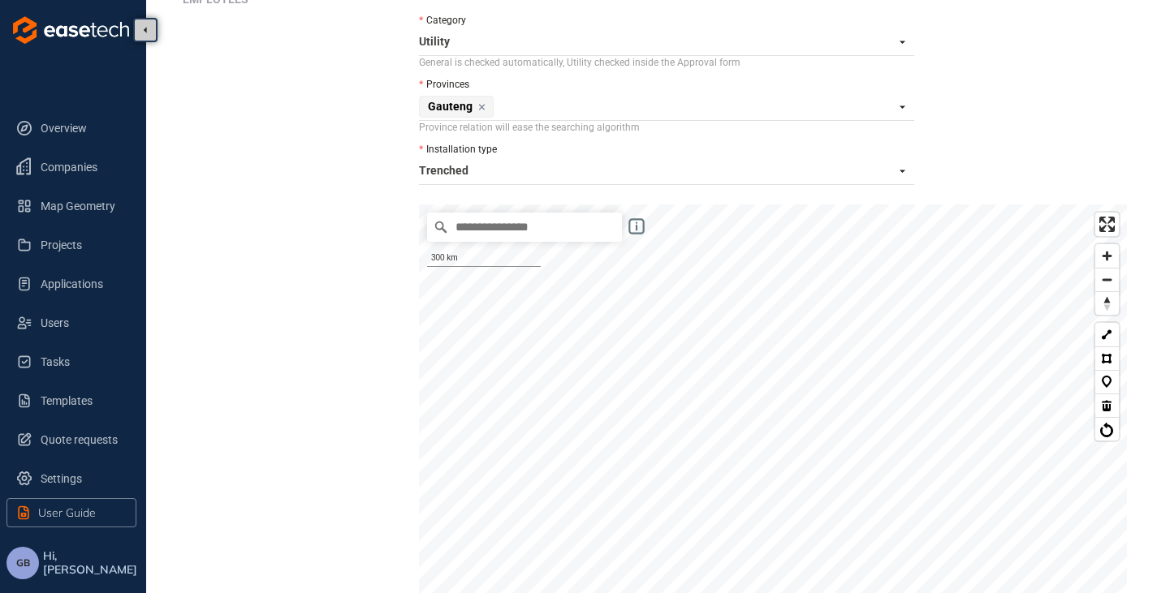
scroll to position [43, 0]
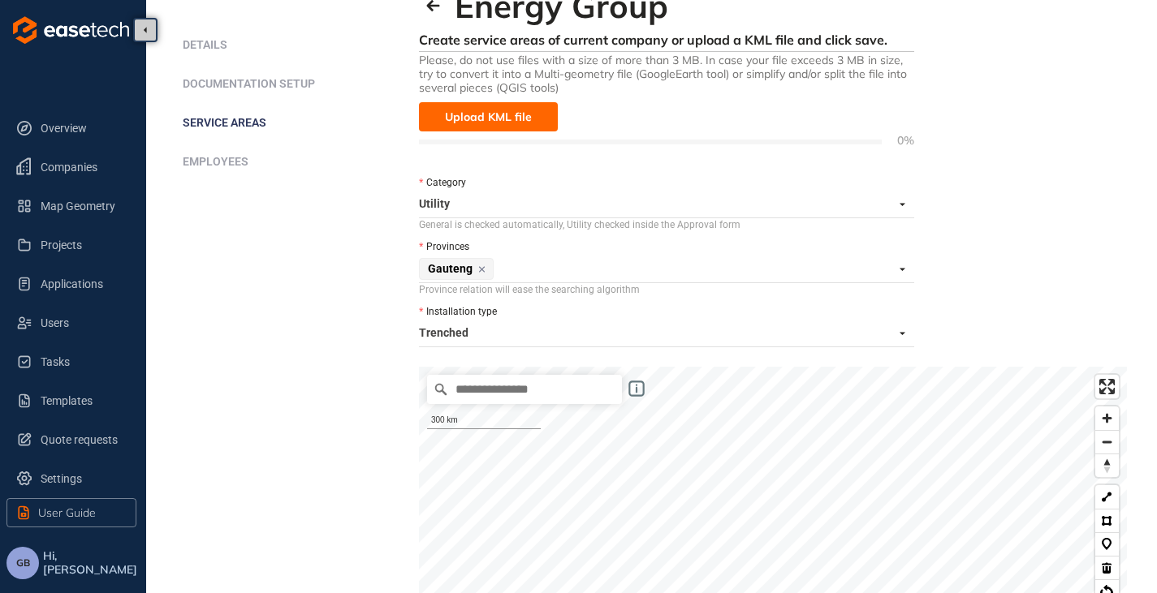
click at [482, 119] on span "Upload KML file" at bounding box center [488, 117] width 87 height 18
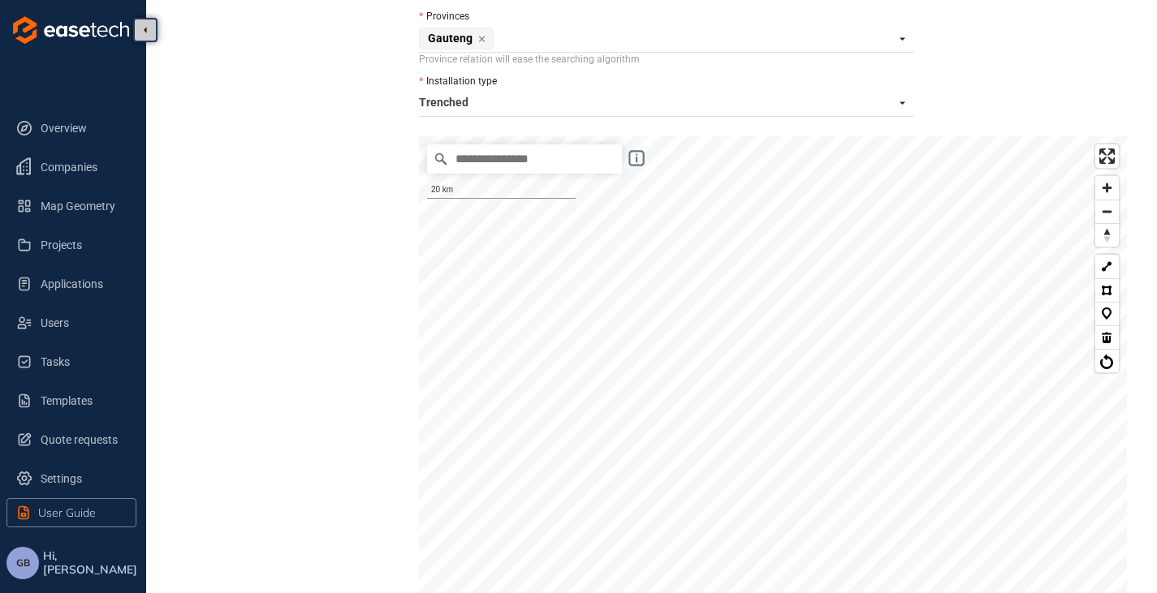
scroll to position [205, 0]
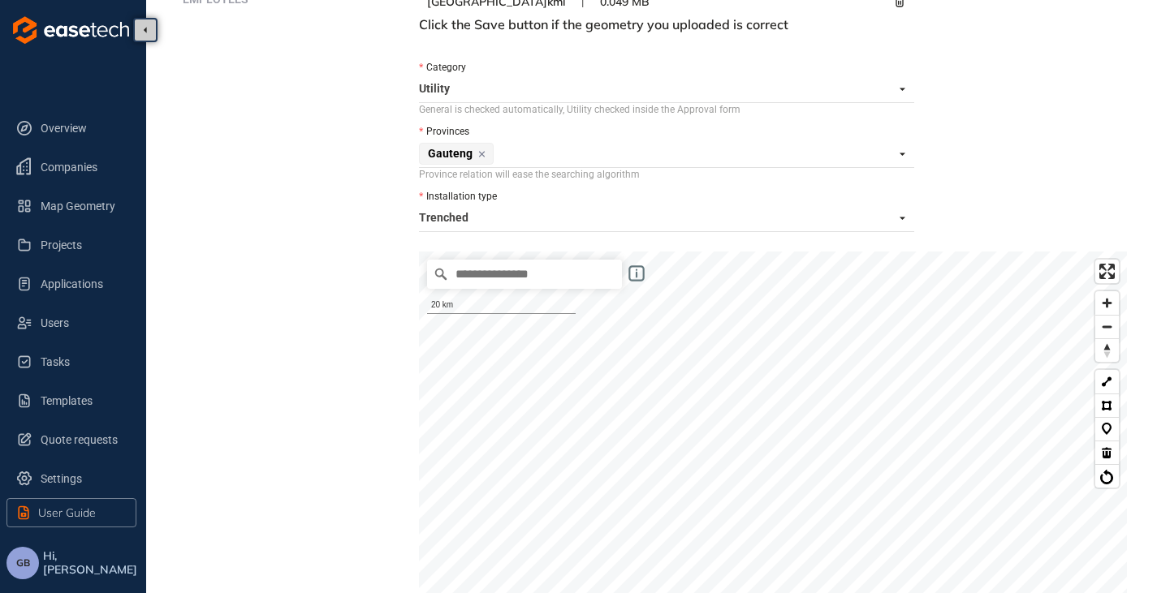
click at [498, 82] on span "Utility" at bounding box center [662, 89] width 486 height 26
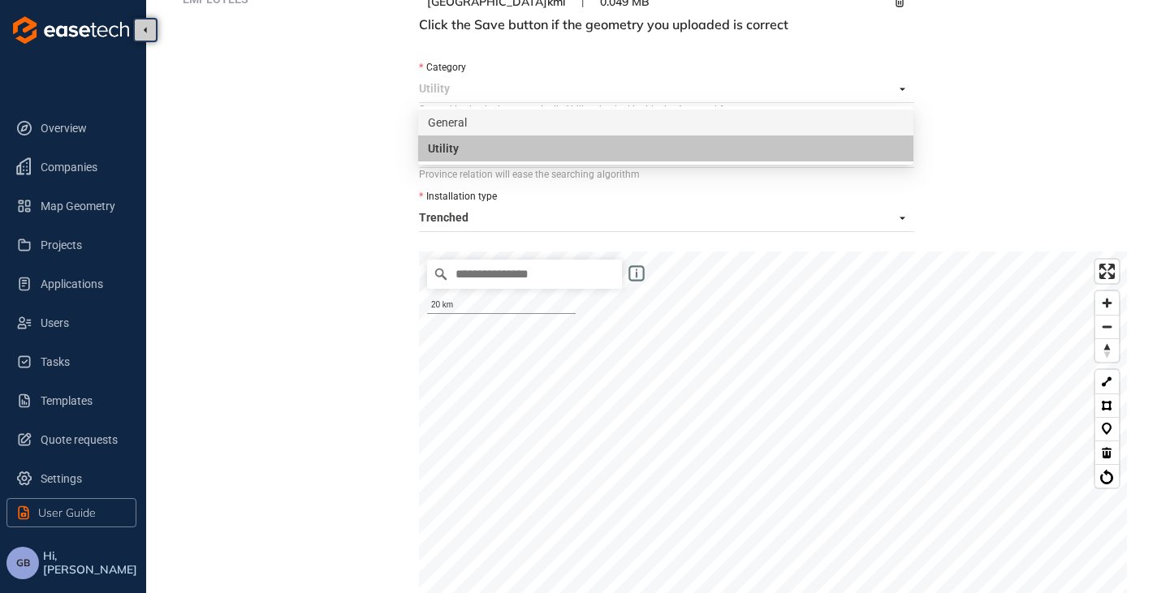
click at [484, 117] on div "General" at bounding box center [666, 123] width 476 height 18
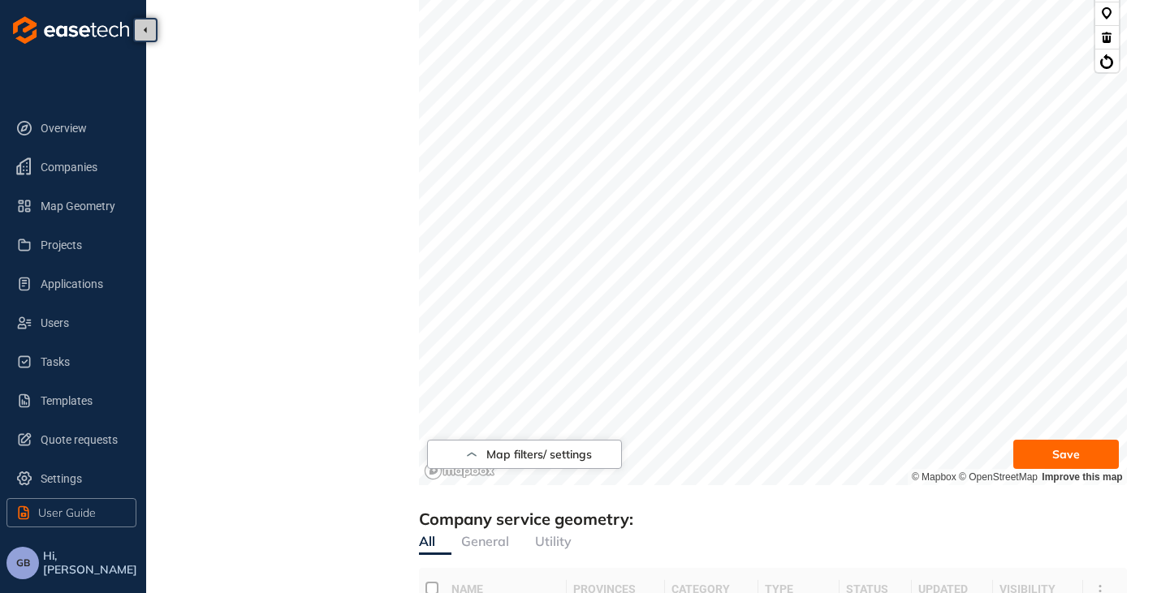
scroll to position [675, 0]
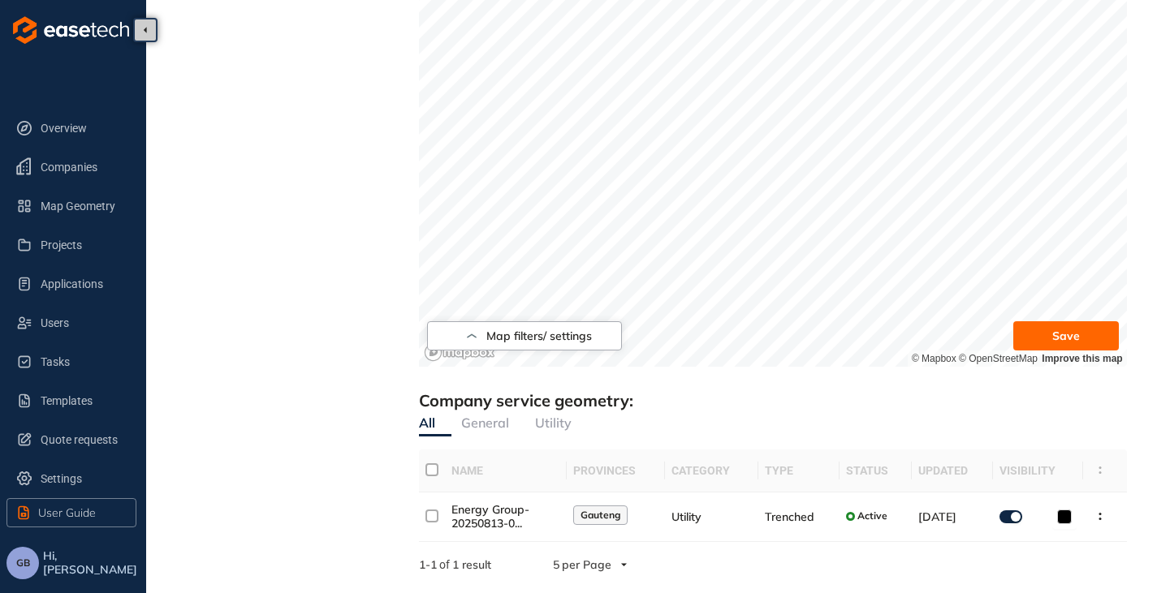
click at [1055, 324] on button "Save" at bounding box center [1066, 335] width 106 height 29
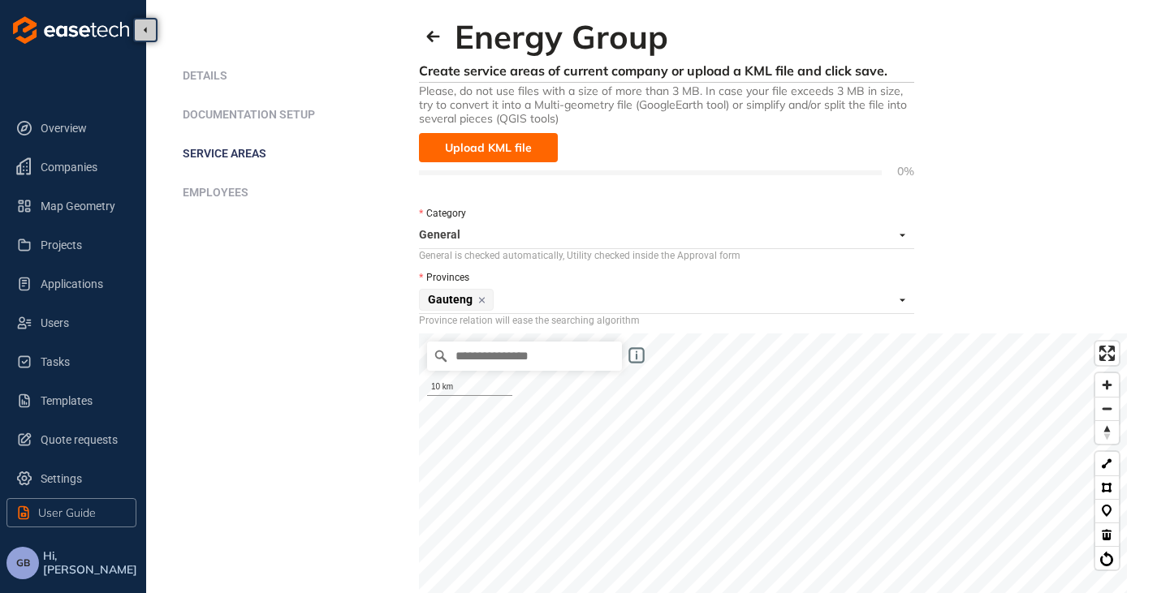
scroll to position [0, 0]
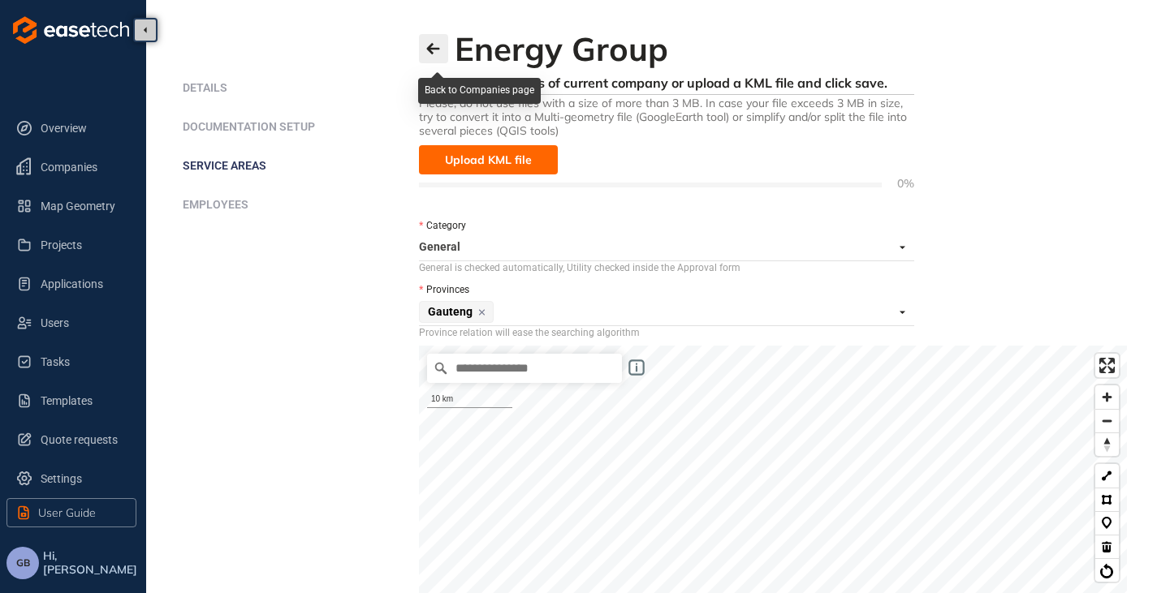
click at [430, 44] on icon "button" at bounding box center [433, 48] width 16 height 13
